Goal: Task Accomplishment & Management: Use online tool/utility

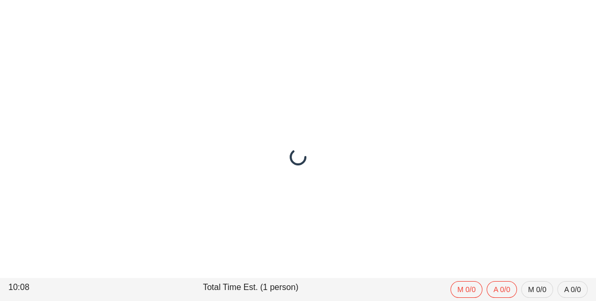
click at [467, 33] on div at bounding box center [298, 157] width 596 height 288
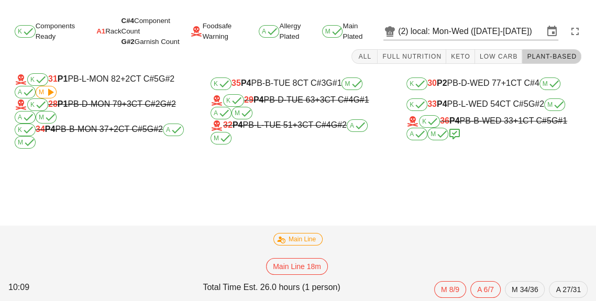
click at [456, 35] on input "local: Mon-Wed ([DATE]-[DATE])" at bounding box center [476, 31] width 133 height 17
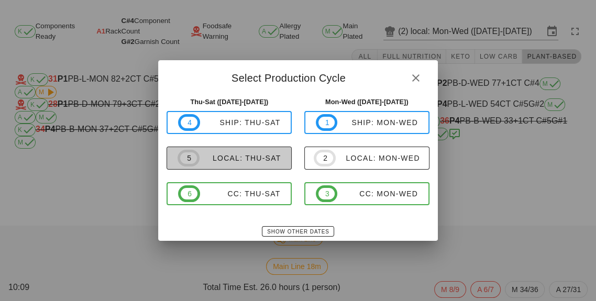
click at [243, 159] on div "local: Thu-Sat" at bounding box center [240, 158] width 82 height 8
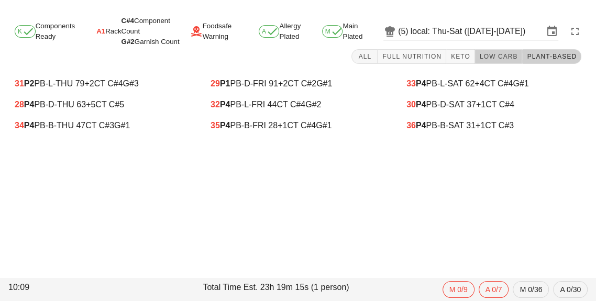
click at [500, 50] on button "Low Carb" at bounding box center [499, 56] width 48 height 15
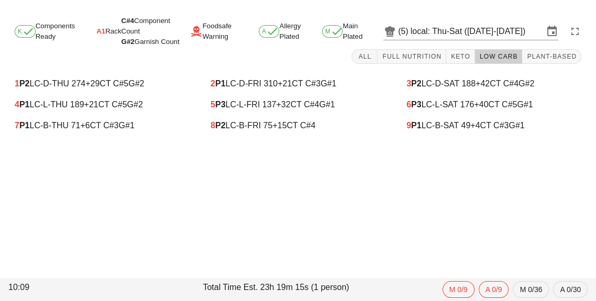
click at [86, 130] on span "+6" at bounding box center [84, 125] width 9 height 9
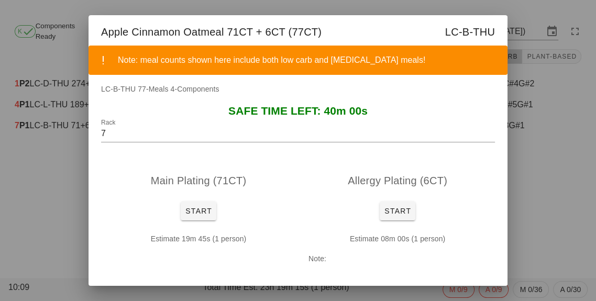
click at [54, 199] on div at bounding box center [298, 150] width 596 height 301
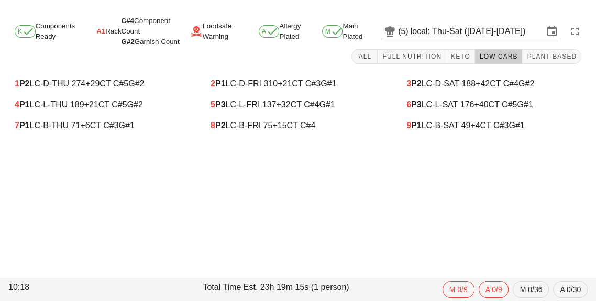
click at [73, 128] on div "7 P1 LC-B-THU 71 +6 CT C#3 G#1" at bounding box center [102, 125] width 175 height 9
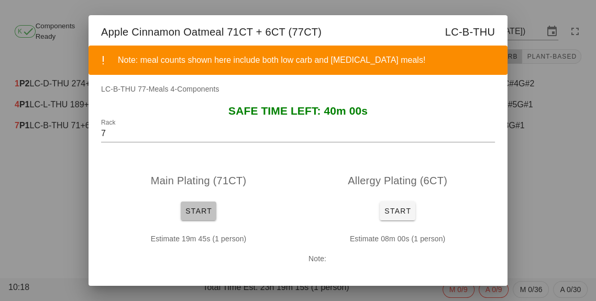
click at [187, 214] on span "Start" at bounding box center [198, 211] width 27 height 8
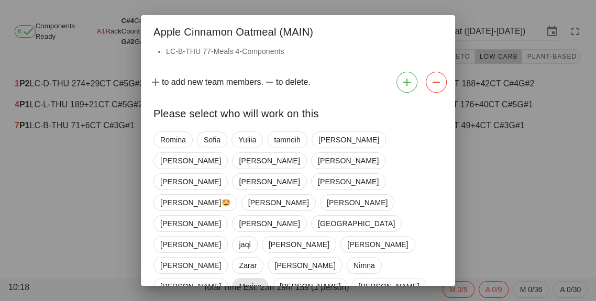
click at [261, 278] on span "Marina" at bounding box center [250, 286] width 23 height 16
click at [281, 134] on span "tamneih" at bounding box center [287, 140] width 27 height 16
click at [318, 216] on span "[GEOGRAPHIC_DATA]" at bounding box center [356, 224] width 77 height 16
